Goal: Task Accomplishment & Management: Use online tool/utility

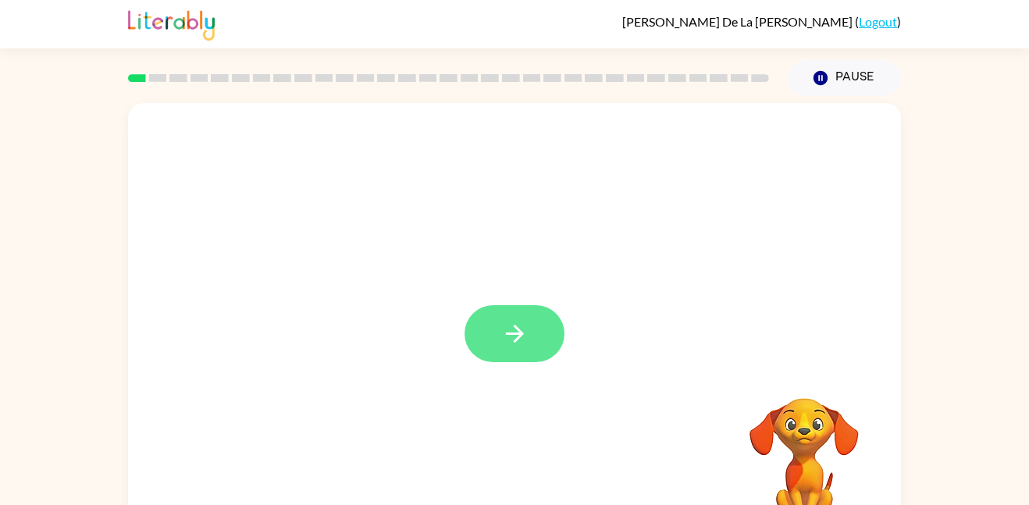
click at [530, 331] on button "button" at bounding box center [515, 333] width 100 height 57
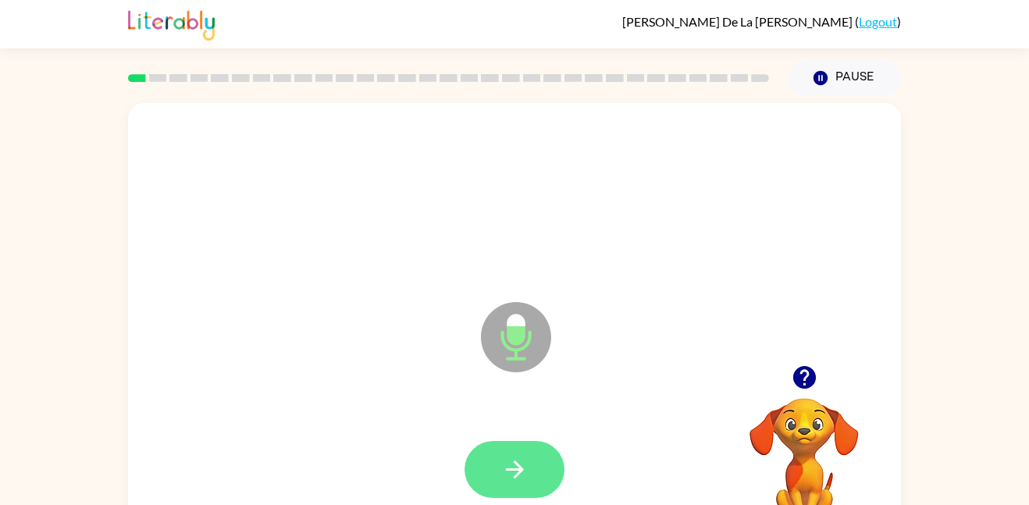
click at [515, 459] on icon "button" at bounding box center [514, 469] width 27 height 27
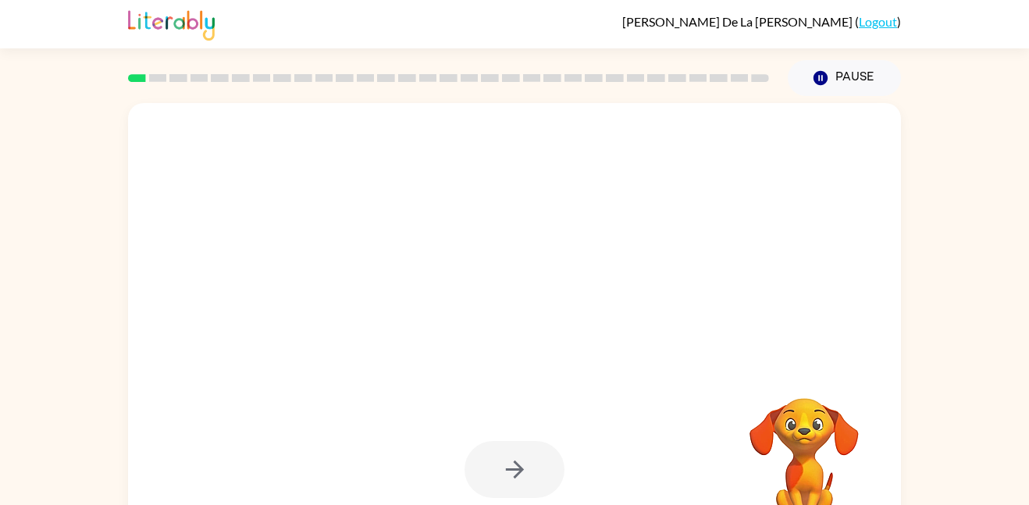
scroll to position [44, 0]
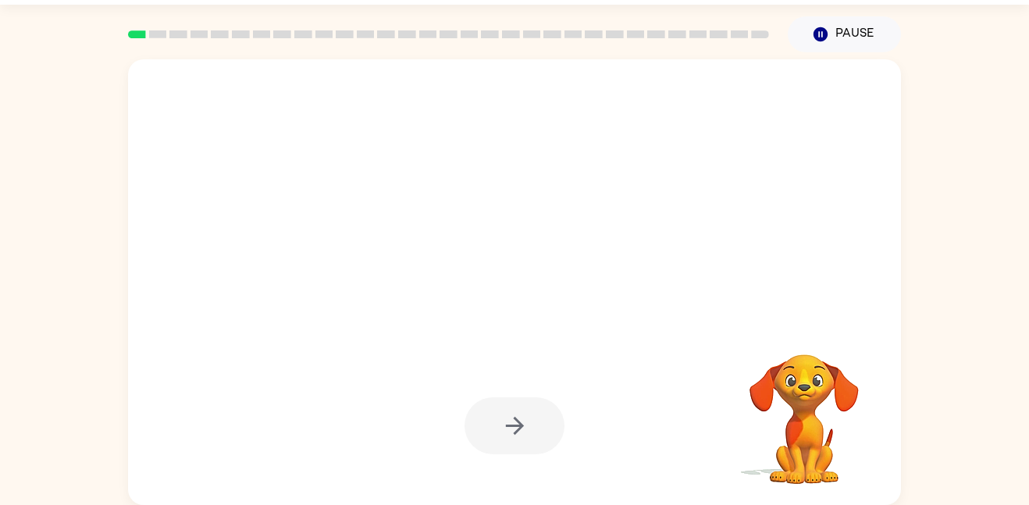
click at [494, 470] on div at bounding box center [515, 426] width 742 height 128
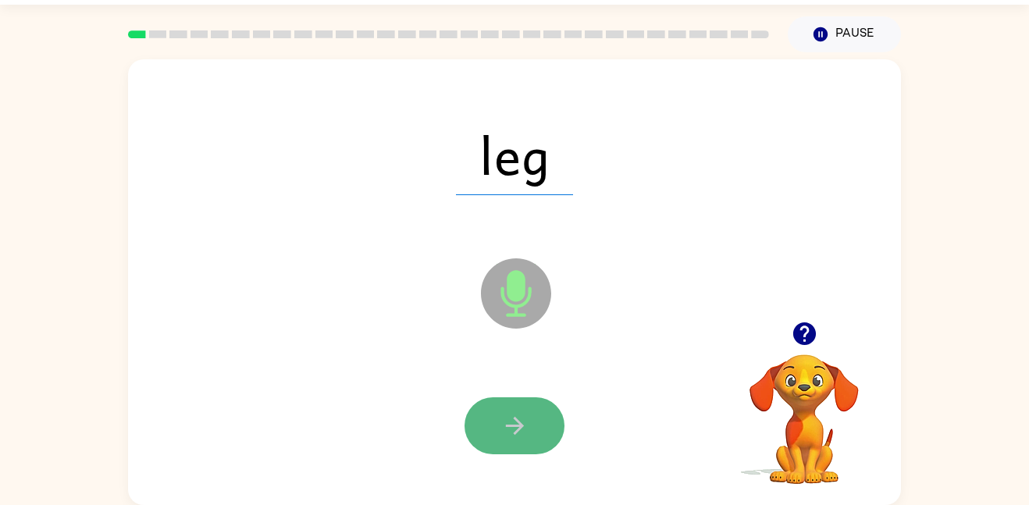
click at [500, 440] on button "button" at bounding box center [515, 425] width 100 height 57
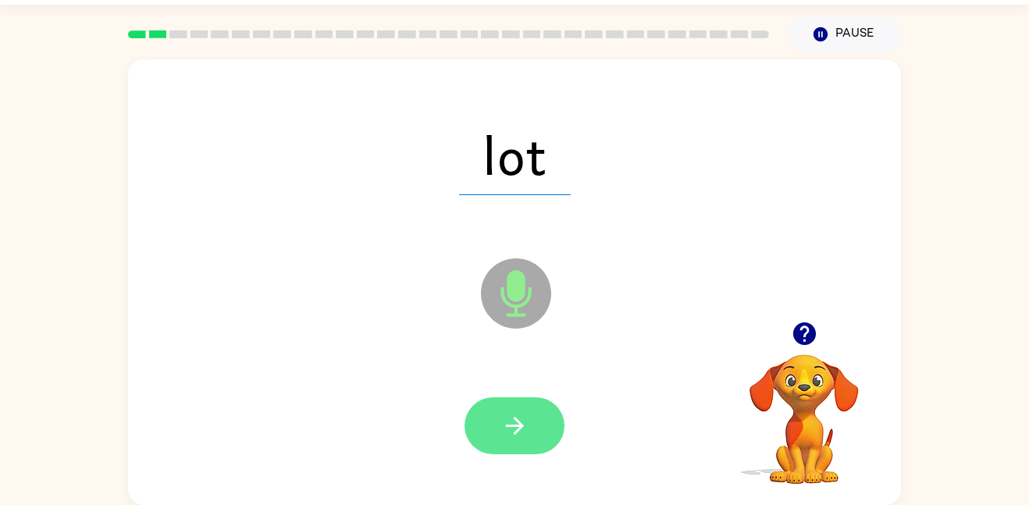
click at [546, 424] on button "button" at bounding box center [515, 425] width 100 height 57
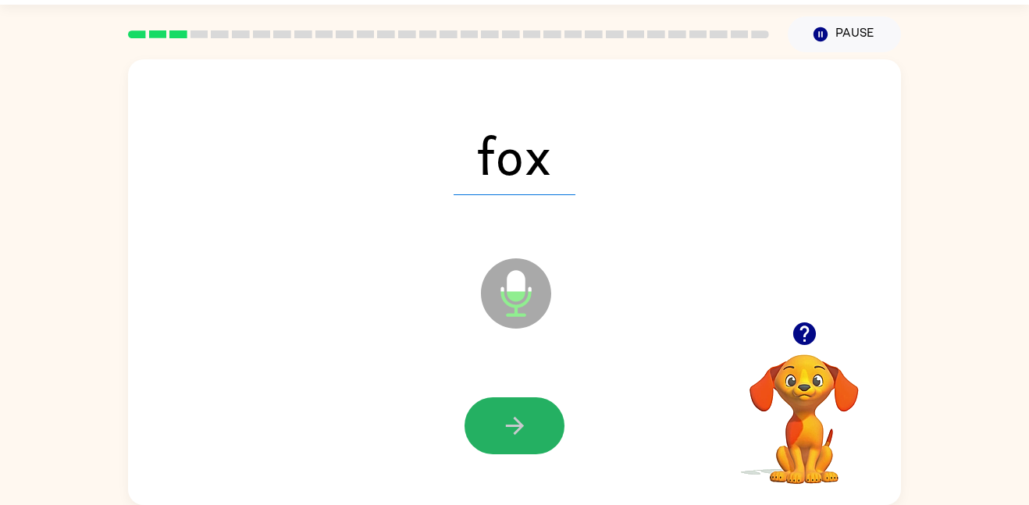
click at [546, 424] on button "button" at bounding box center [515, 425] width 100 height 57
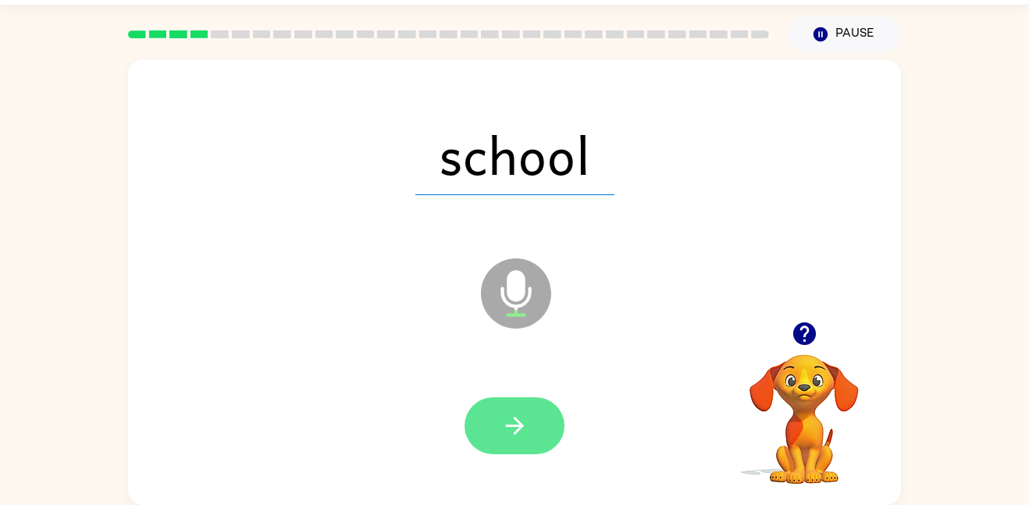
click at [486, 405] on button "button" at bounding box center [515, 425] width 100 height 57
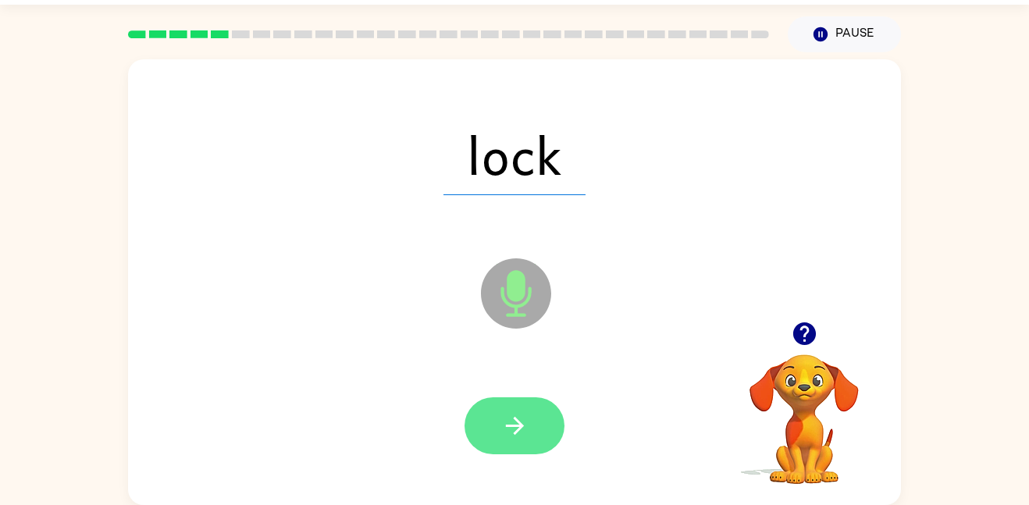
click at [511, 407] on button "button" at bounding box center [515, 425] width 100 height 57
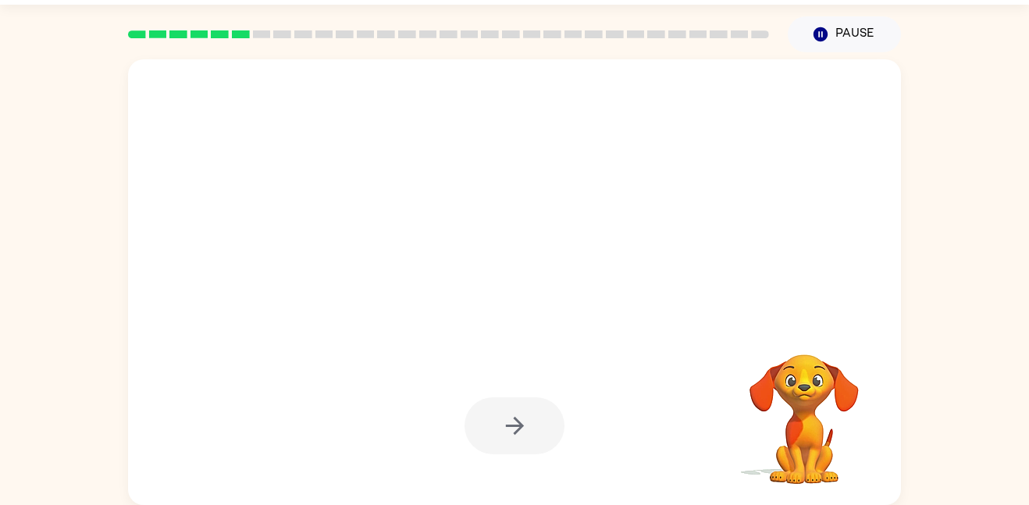
click at [511, 407] on div at bounding box center [515, 425] width 100 height 57
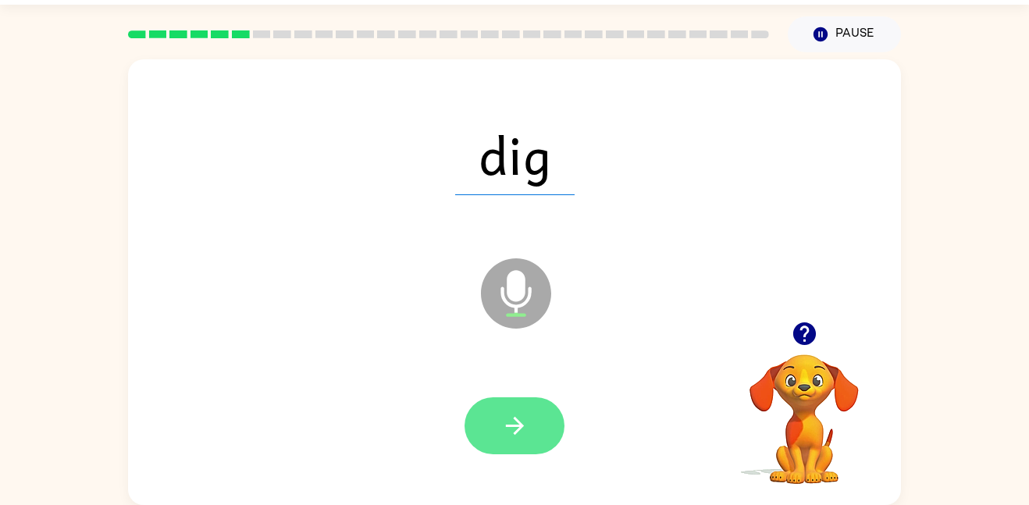
click at [530, 431] on button "button" at bounding box center [515, 425] width 100 height 57
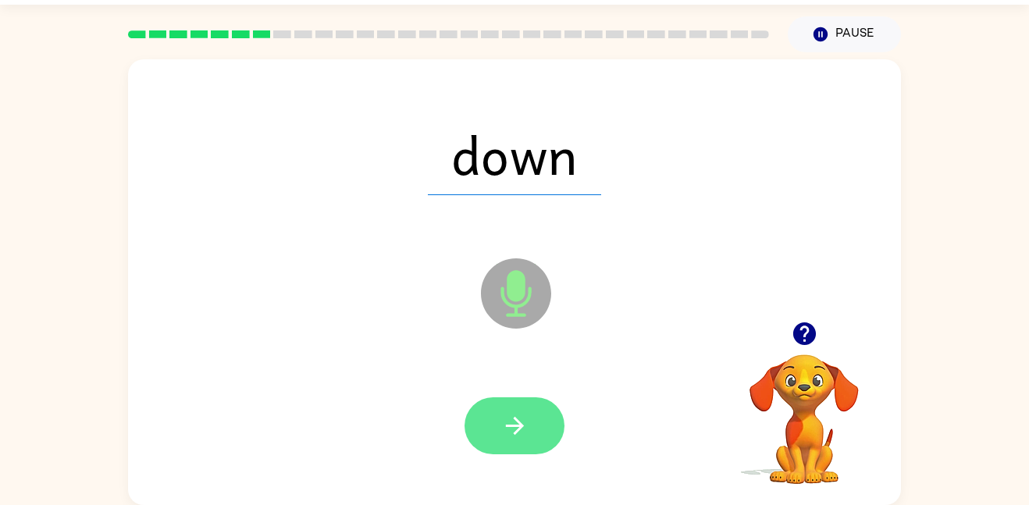
click at [543, 429] on button "button" at bounding box center [515, 425] width 100 height 57
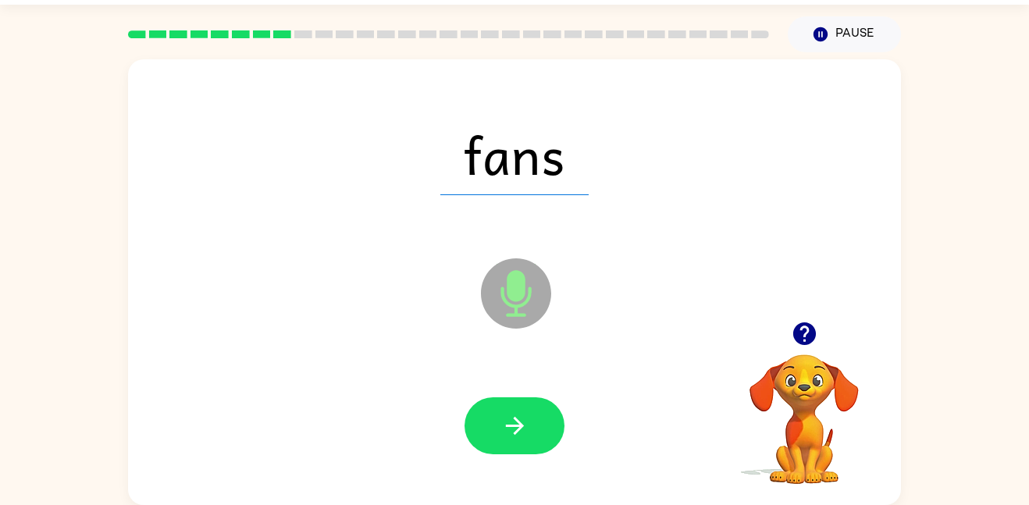
click at [543, 429] on button "button" at bounding box center [515, 425] width 100 height 57
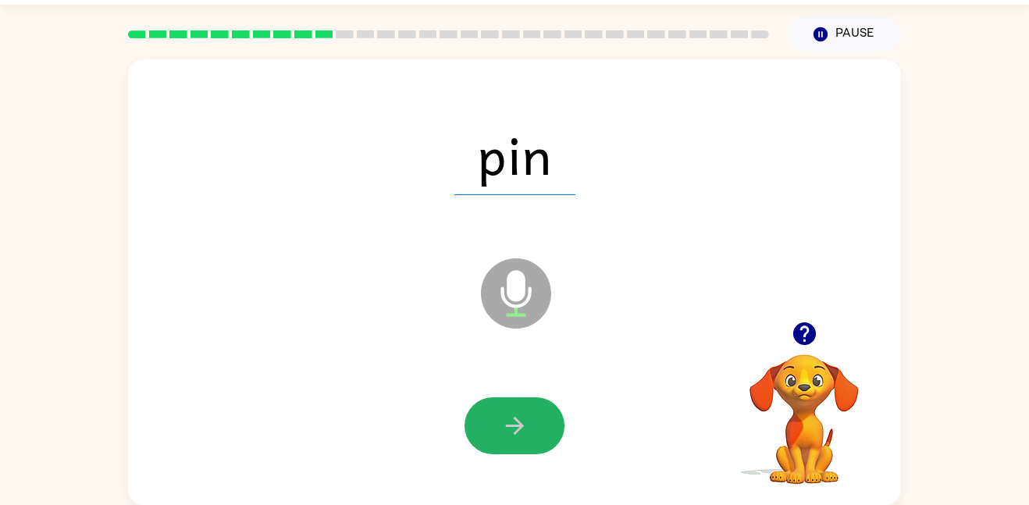
click at [540, 426] on button "button" at bounding box center [515, 425] width 100 height 57
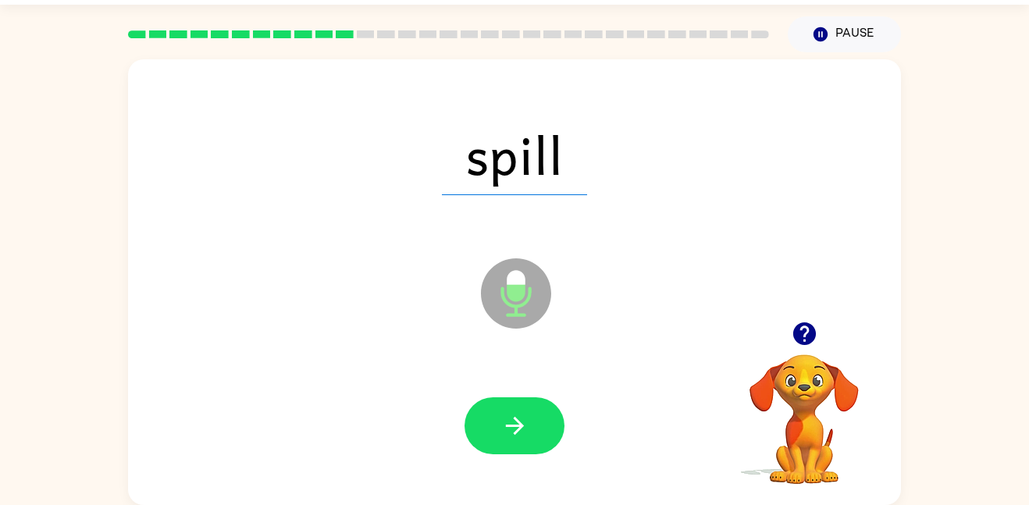
click at [540, 426] on button "button" at bounding box center [515, 425] width 100 height 57
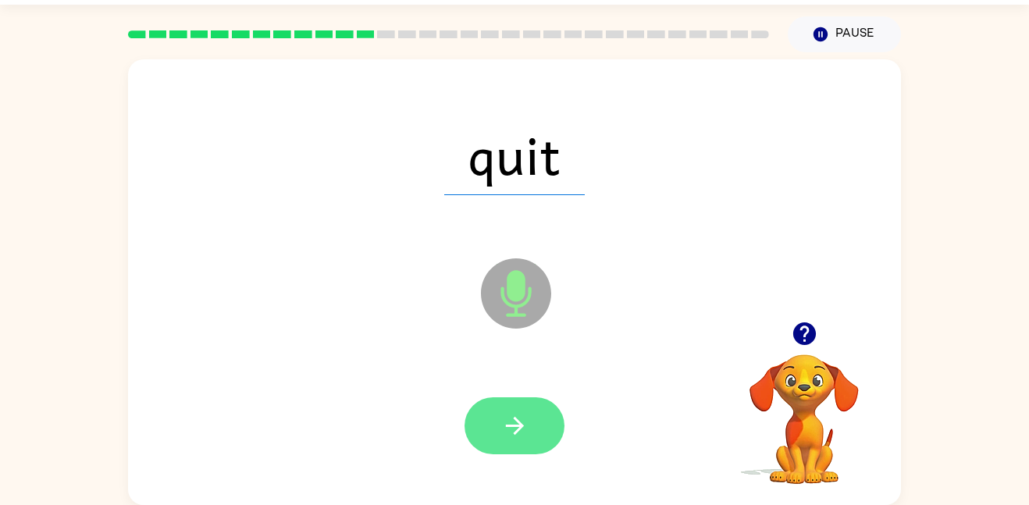
click at [525, 434] on icon "button" at bounding box center [514, 425] width 27 height 27
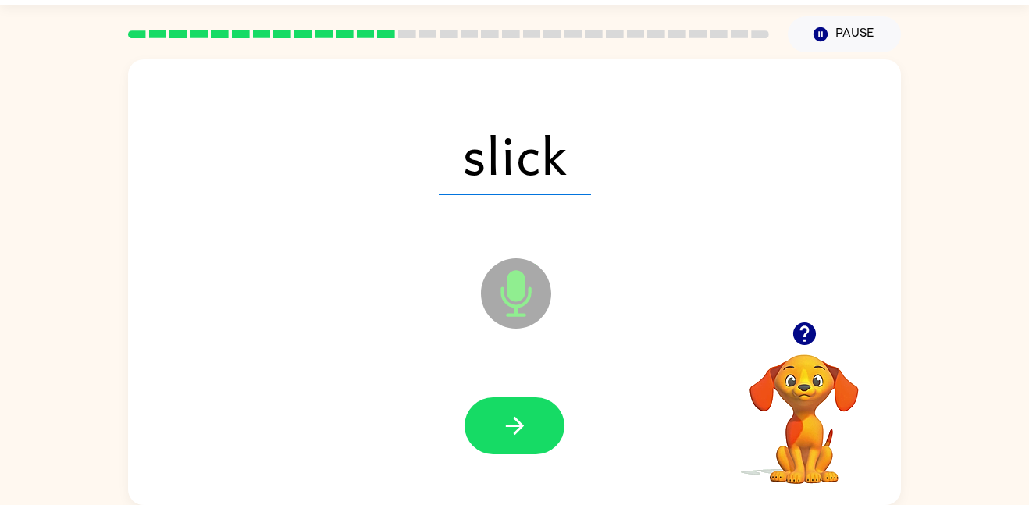
click at [525, 434] on icon "button" at bounding box center [514, 425] width 27 height 27
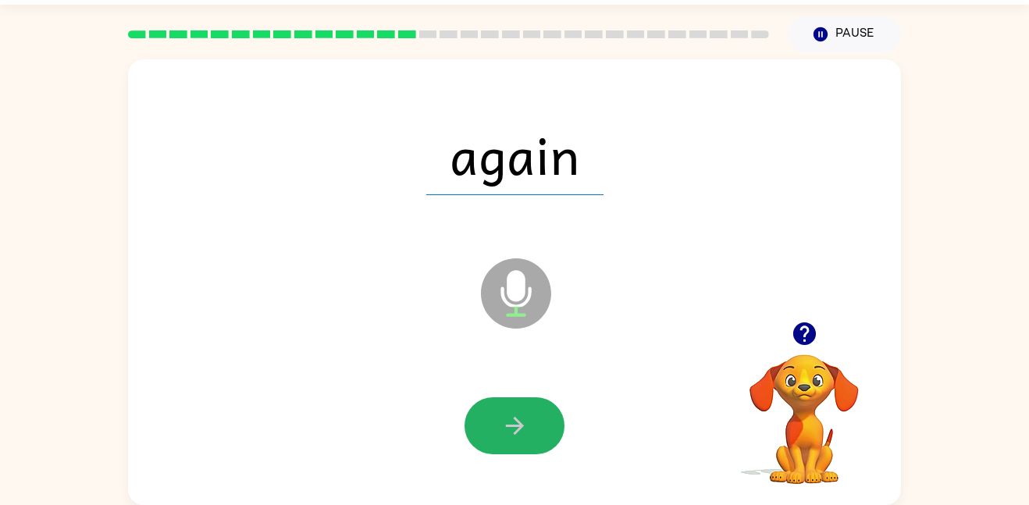
click at [525, 434] on icon "button" at bounding box center [514, 425] width 27 height 27
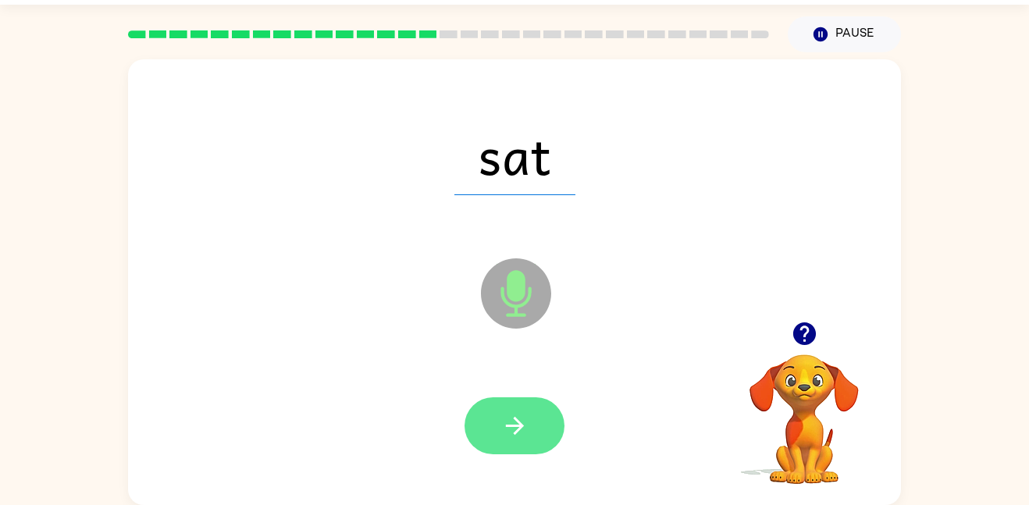
click at [516, 423] on icon "button" at bounding box center [514, 425] width 27 height 27
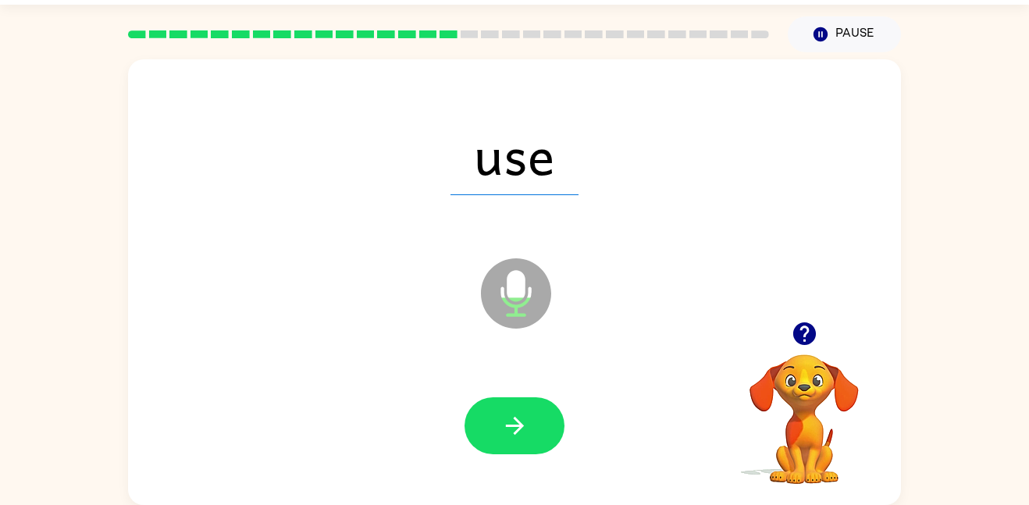
click at [516, 423] on icon "button" at bounding box center [514, 425] width 27 height 27
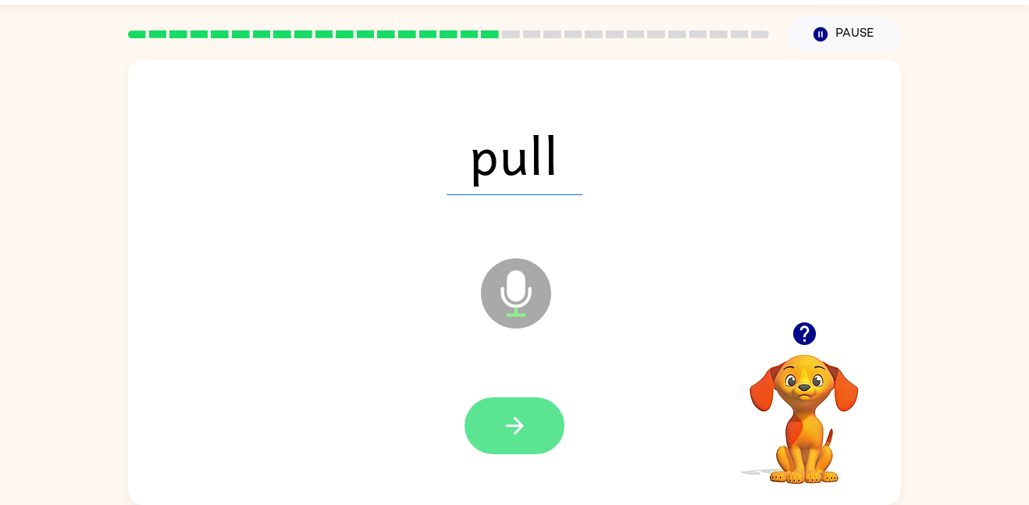
click at [513, 426] on icon "button" at bounding box center [514, 426] width 18 height 18
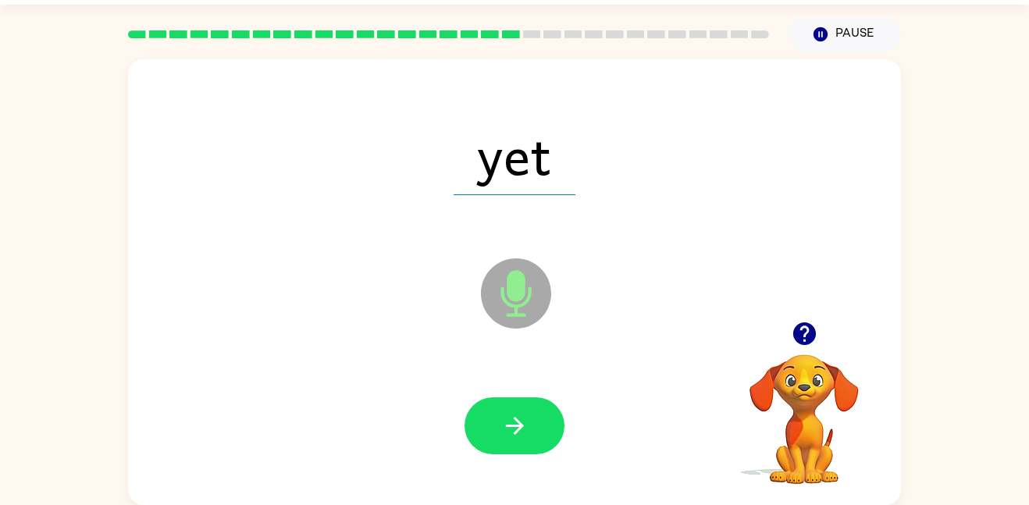
click at [513, 426] on icon "button" at bounding box center [514, 426] width 18 height 18
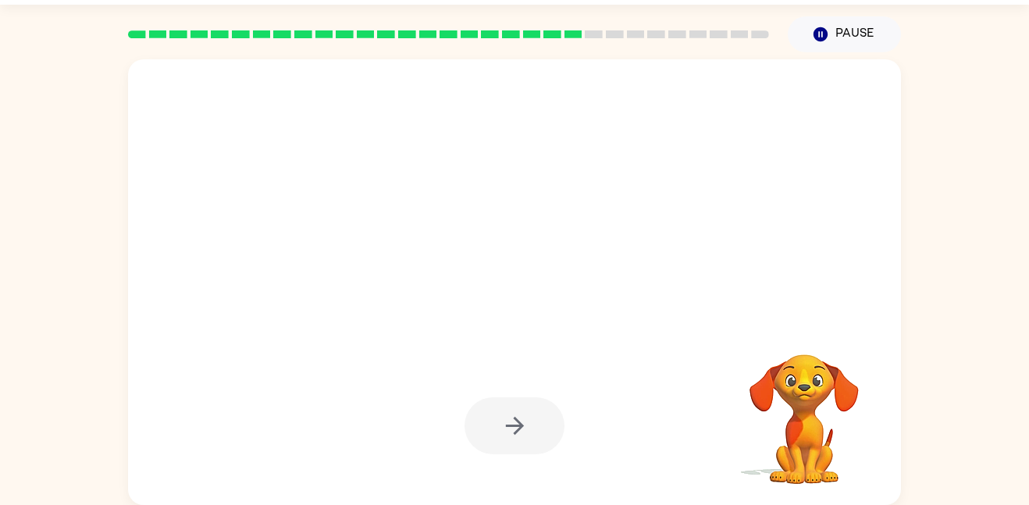
click at [513, 426] on div at bounding box center [515, 425] width 100 height 57
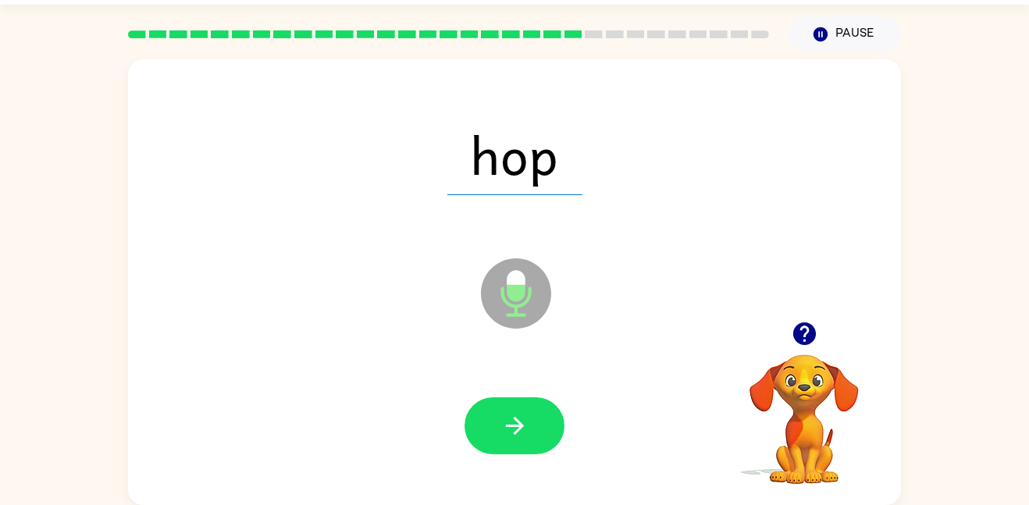
click at [513, 426] on icon "button" at bounding box center [514, 426] width 18 height 18
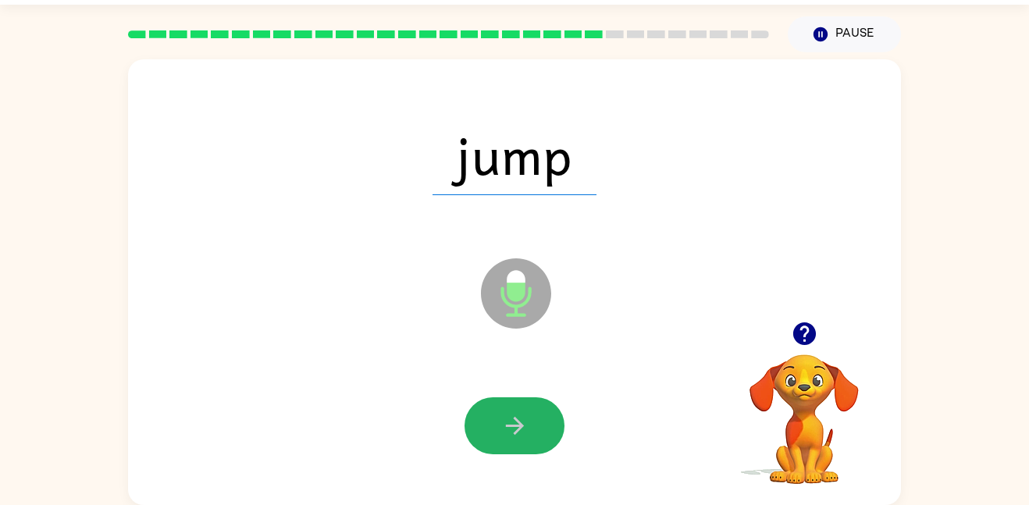
click at [513, 426] on icon "button" at bounding box center [514, 426] width 18 height 18
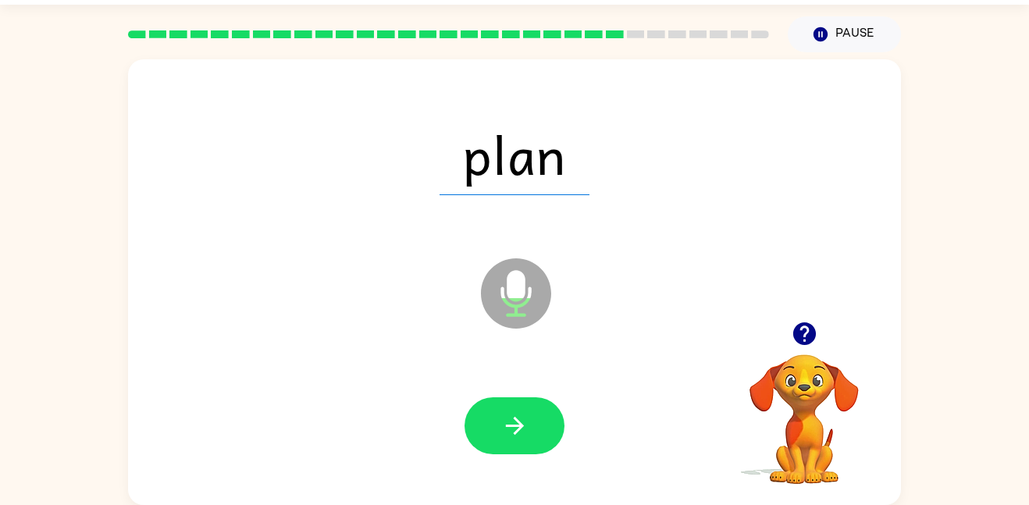
click at [513, 426] on icon "button" at bounding box center [514, 426] width 18 height 18
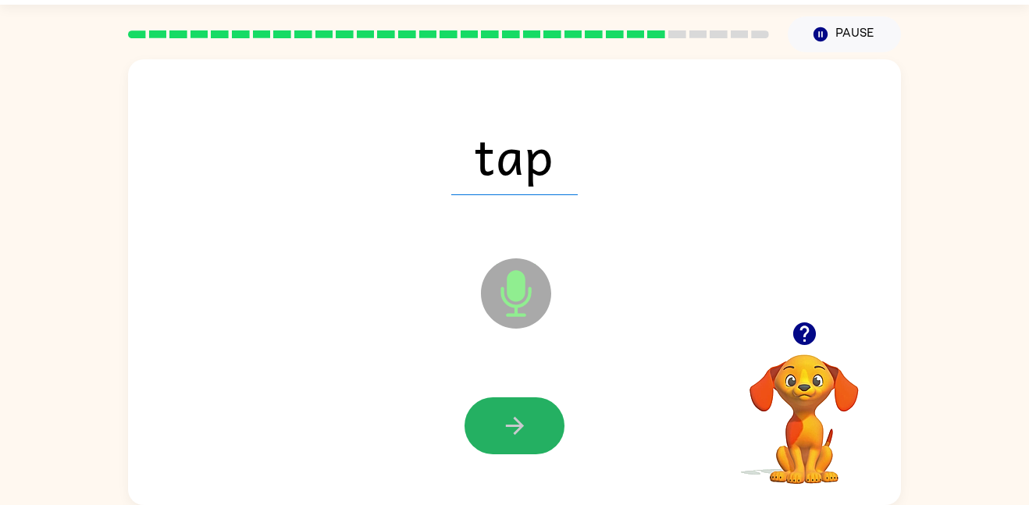
click at [513, 426] on icon "button" at bounding box center [514, 426] width 18 height 18
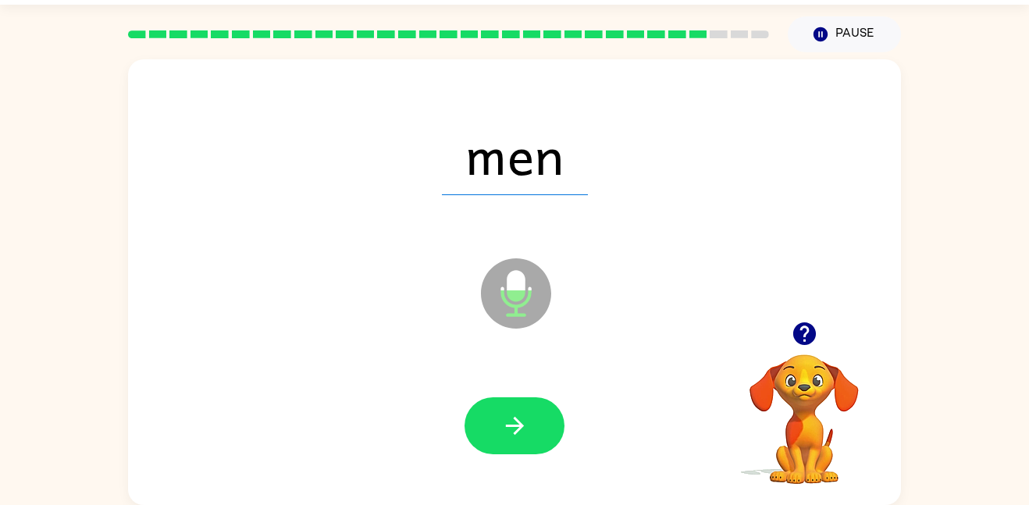
click at [513, 426] on icon "button" at bounding box center [514, 426] width 18 height 18
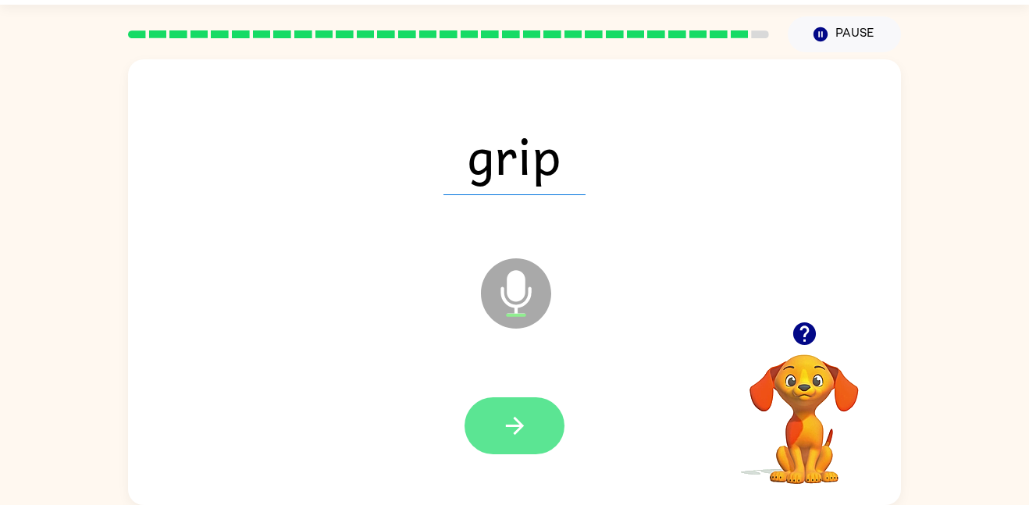
click at [553, 429] on button "button" at bounding box center [515, 425] width 100 height 57
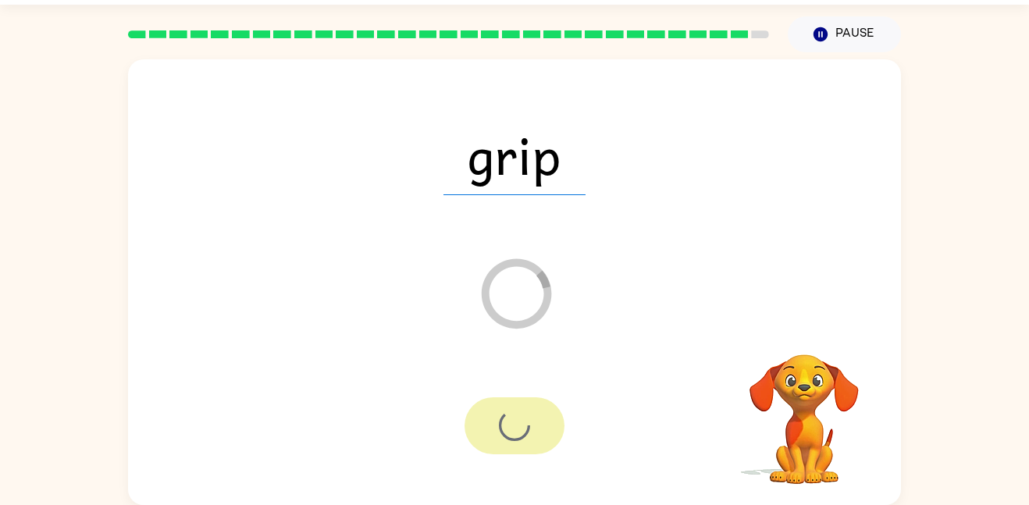
scroll to position [16, 0]
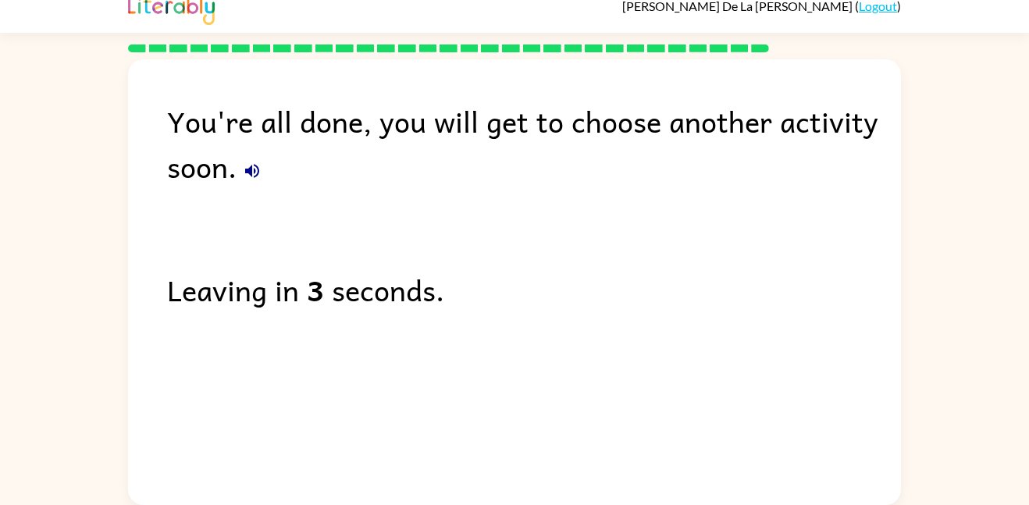
click at [254, 158] on button "button" at bounding box center [252, 170] width 31 height 31
